Goal: Check status: Check status

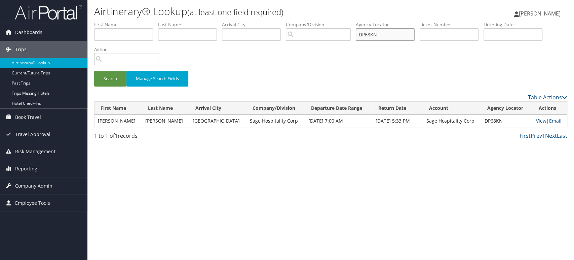
drag, startPoint x: 279, startPoint y: 28, endPoint x: 232, endPoint y: 54, distance: 54.0
click at [192, 21] on ul "First Name Last Name Departure City Arrival City Company/Division Airport/City …" at bounding box center [330, 21] width 473 height 0
paste input "HY5"
type input "DP6HY5"
click at [101, 78] on button "Search" at bounding box center [110, 79] width 32 height 16
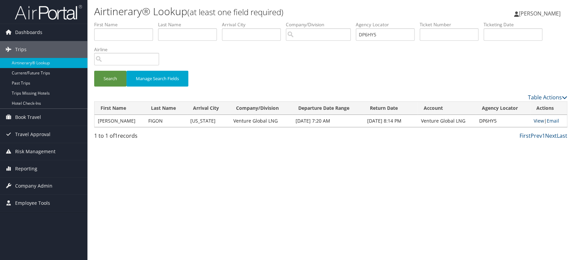
click at [534, 119] on link "View" at bounding box center [539, 120] width 10 height 6
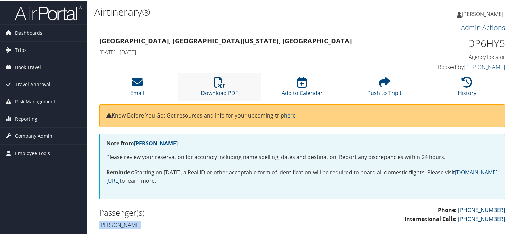
drag, startPoint x: 221, startPoint y: 89, endPoint x: 244, endPoint y: 79, distance: 25.3
click at [221, 89] on link "Download PDF" at bounding box center [219, 88] width 37 height 16
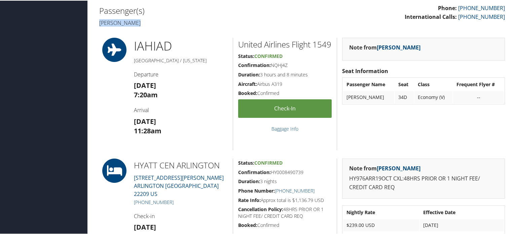
scroll to position [135, 0]
